Goal: Transaction & Acquisition: Download file/media

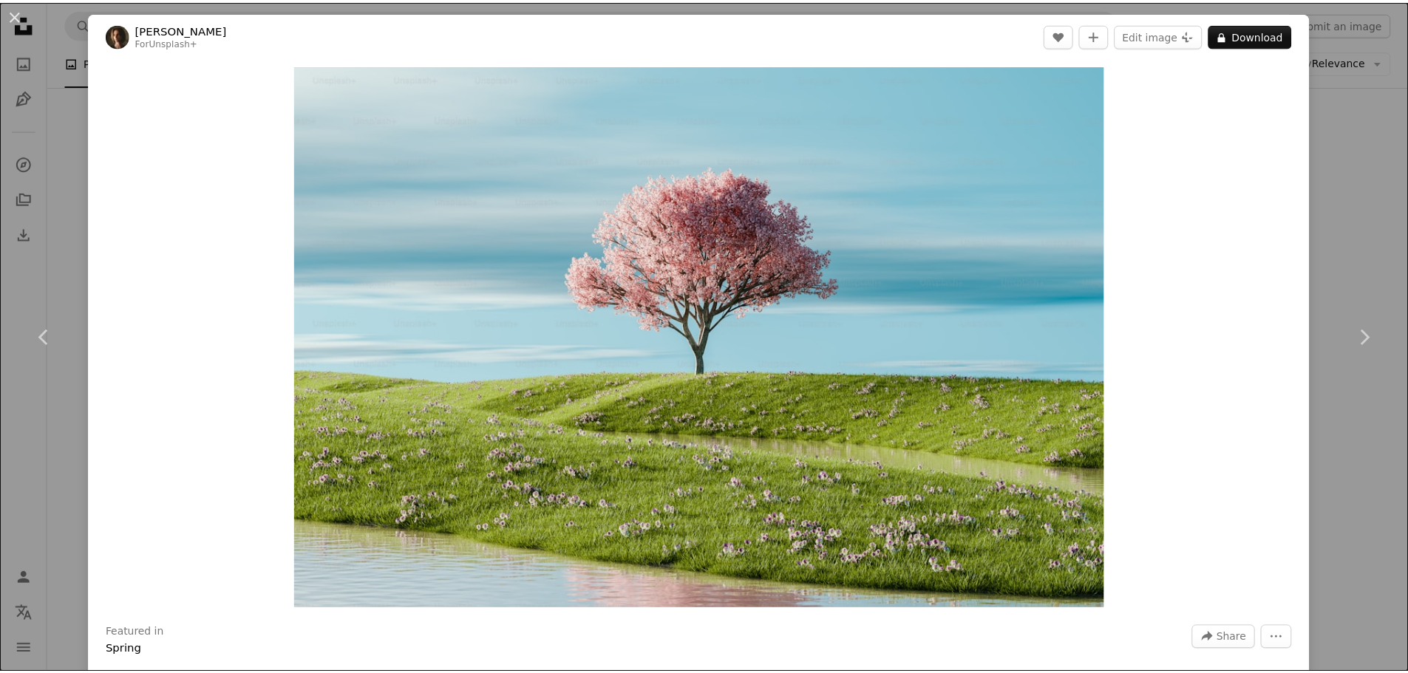
scroll to position [16944, 0]
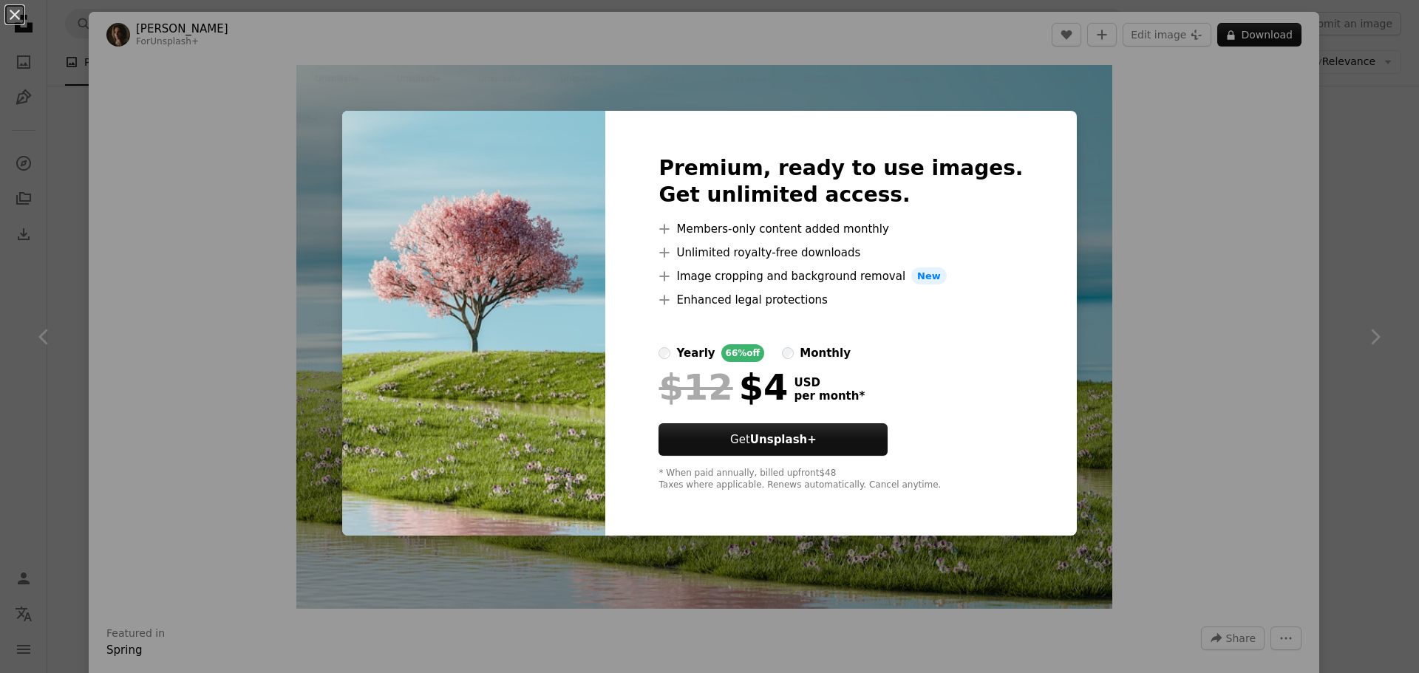
click at [1140, 110] on div "An X shape Premium, ready to use images. Get unlimited access. A plus sign Memb…" at bounding box center [709, 336] width 1419 height 673
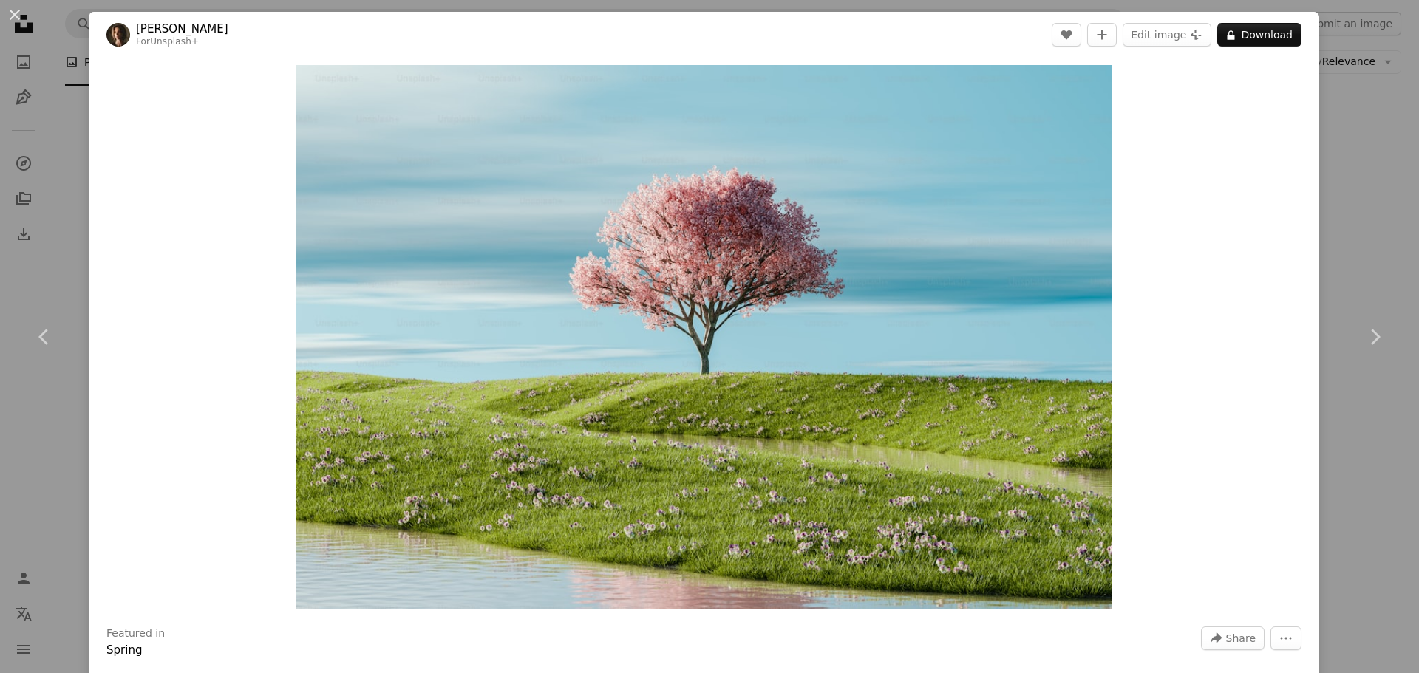
click at [1363, 120] on div "An X shape Chevron left Chevron right [PERSON_NAME] For Unsplash+ A heart A plu…" at bounding box center [709, 336] width 1419 height 673
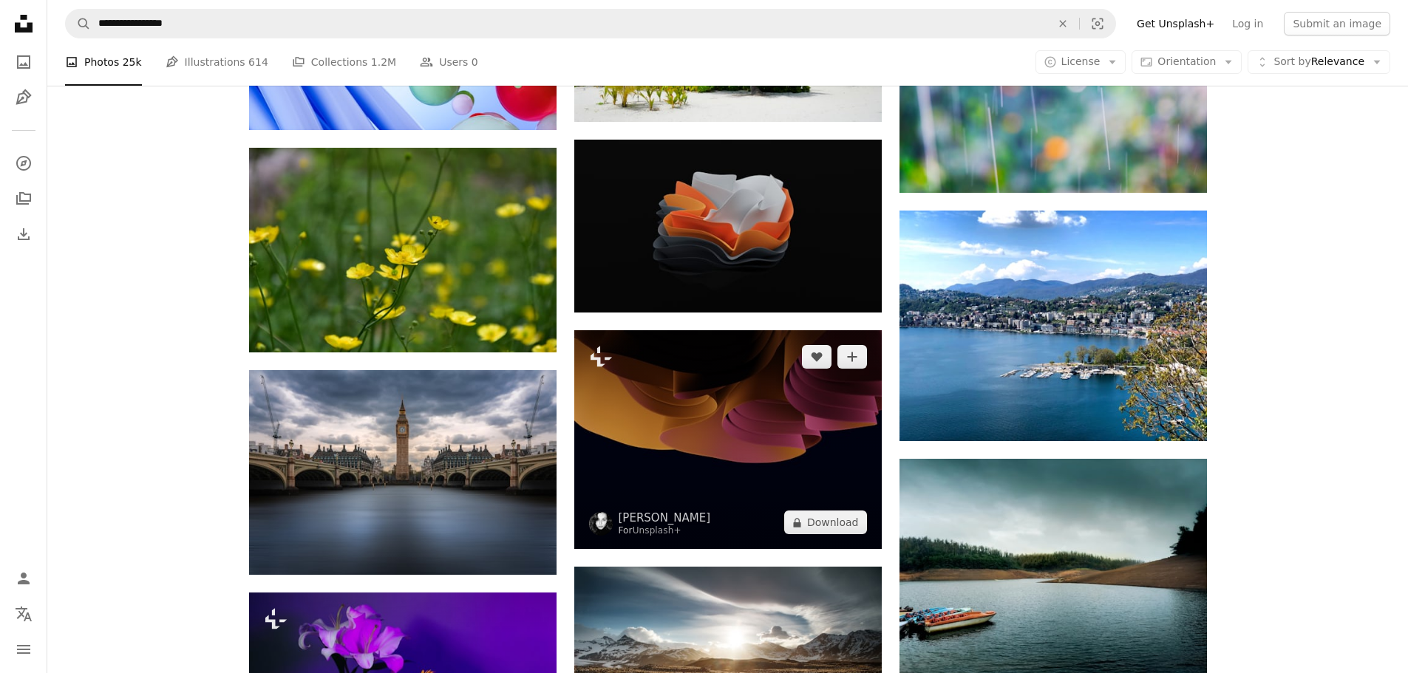
scroll to position [55671, 0]
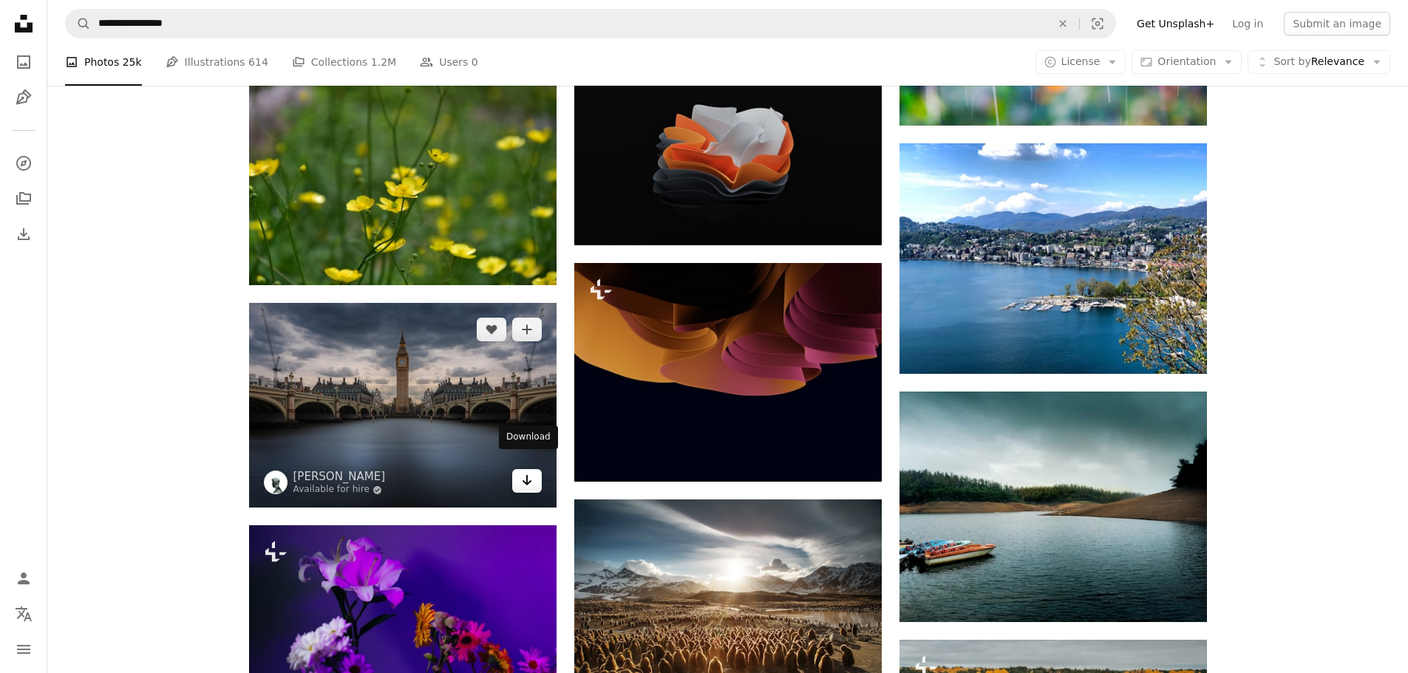
click at [532, 472] on icon "Arrow pointing down" at bounding box center [527, 481] width 12 height 18
